Goal: Find specific page/section: Find specific page/section

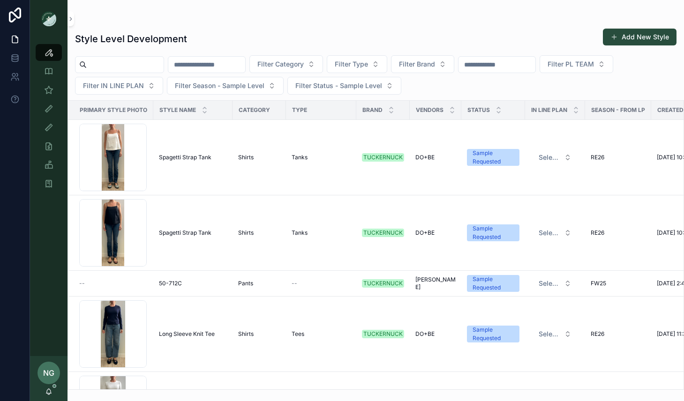
click at [245, 68] on input "scrollable content" at bounding box center [206, 64] width 77 height 13
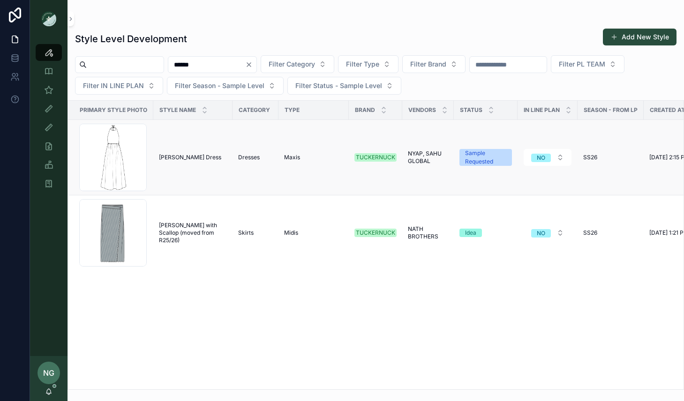
type input "******"
click at [244, 170] on td "Dresses" at bounding box center [256, 158] width 46 height 76
click at [191, 158] on span "[PERSON_NAME] Dress" at bounding box center [190, 158] width 62 height 8
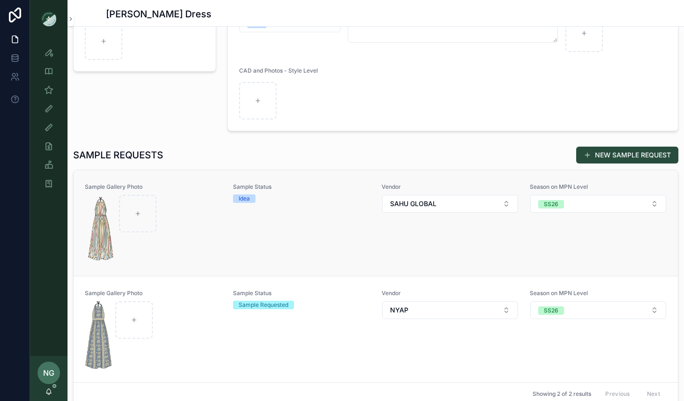
scroll to position [189, 0]
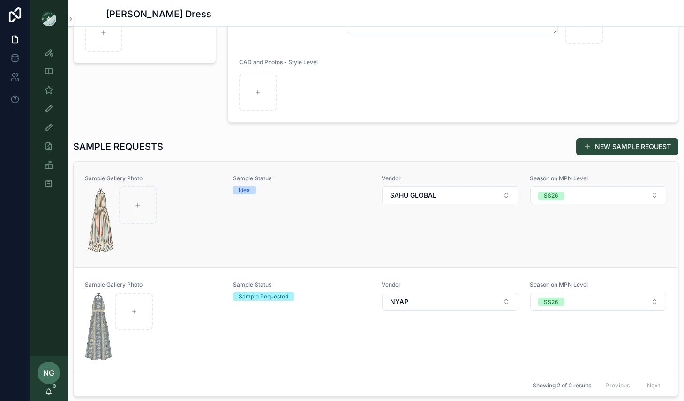
click at [195, 235] on div "scrollable content" at bounding box center [153, 221] width 136 height 68
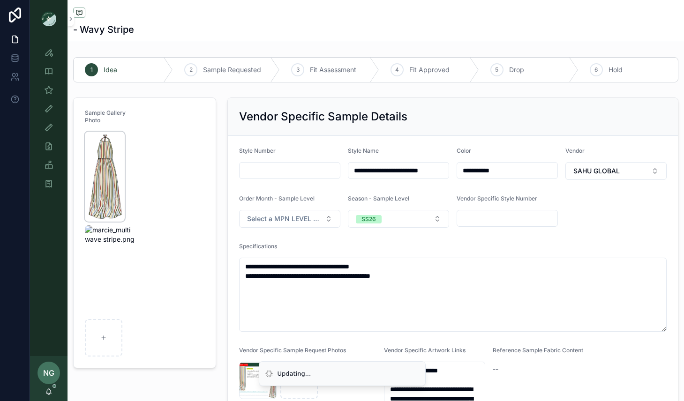
click at [109, 161] on img "scrollable content" at bounding box center [105, 177] width 40 height 90
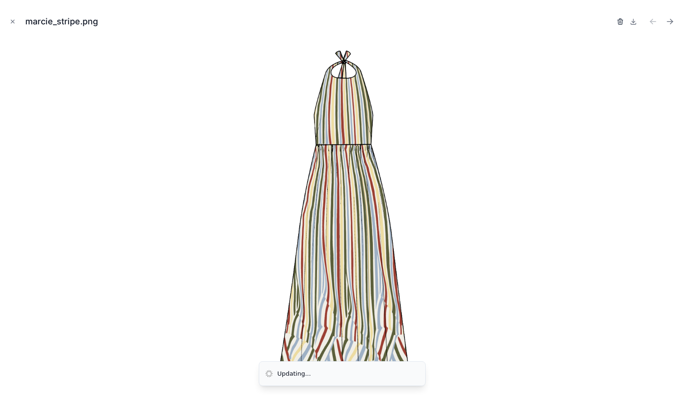
click at [619, 19] on icon "button" at bounding box center [621, 22] width 8 height 8
click at [610, 20] on icon "button" at bounding box center [611, 22] width 8 height 8
